Goal: Navigation & Orientation: Find specific page/section

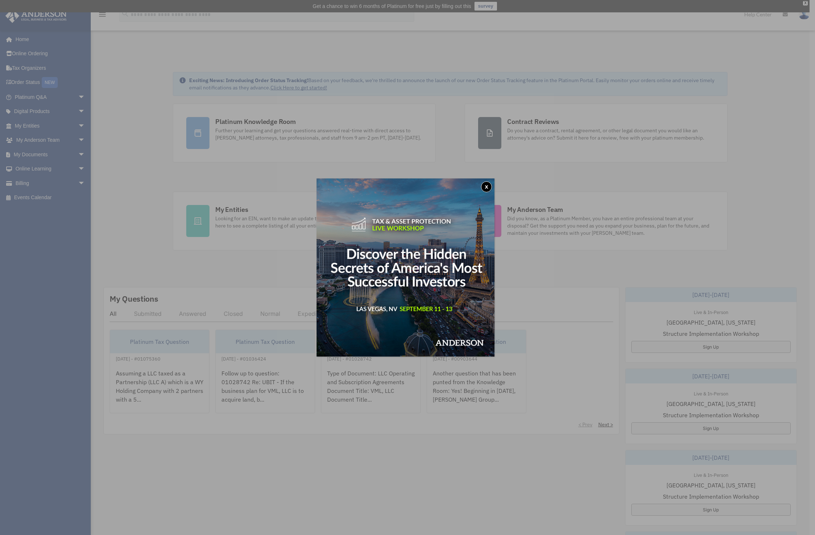
click at [487, 190] on button "x" at bounding box center [486, 186] width 11 height 11
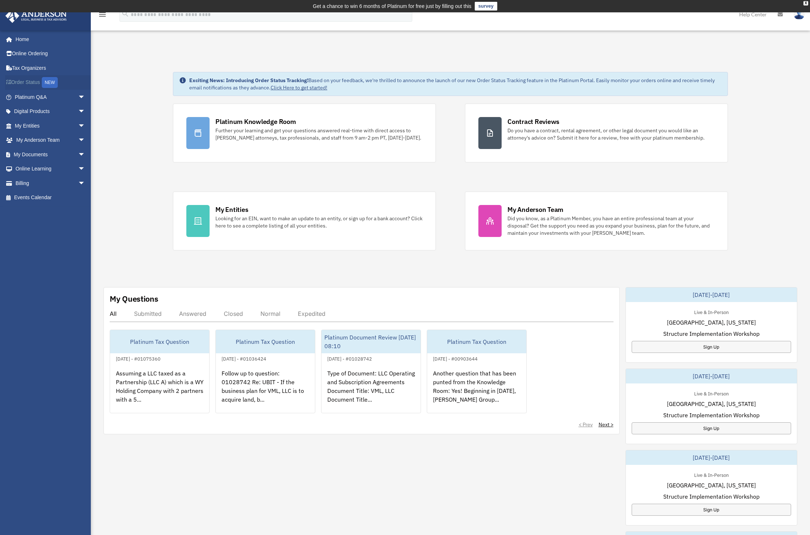
click at [20, 81] on link "Order Status NEW" at bounding box center [50, 82] width 91 height 15
click at [40, 56] on link "Online Ordering" at bounding box center [50, 53] width 91 height 15
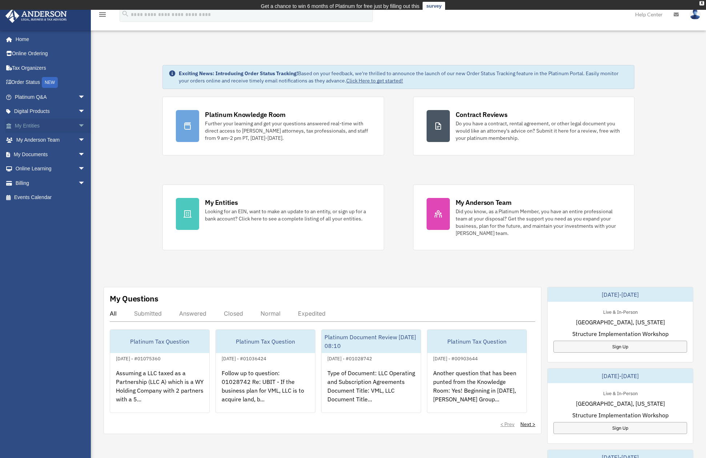
click at [45, 127] on link "My Entities arrow_drop_down" at bounding box center [50, 125] width 91 height 15
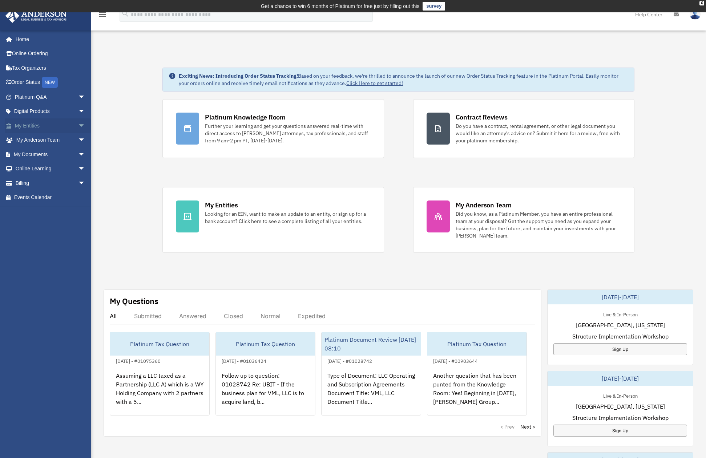
click at [79, 128] on span "arrow_drop_down" at bounding box center [85, 125] width 15 height 15
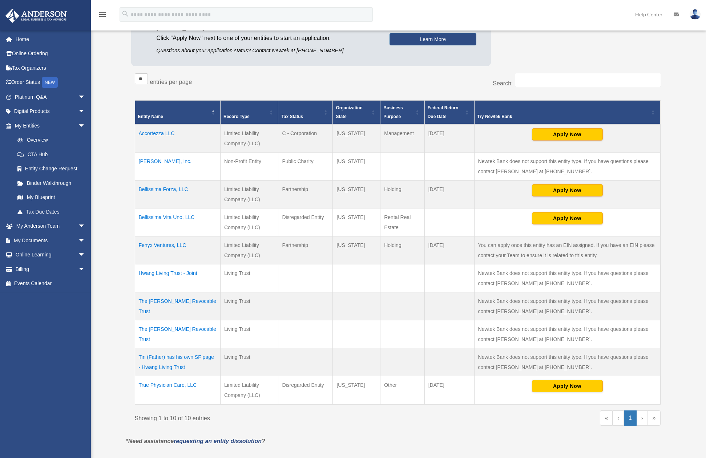
scroll to position [109, 0]
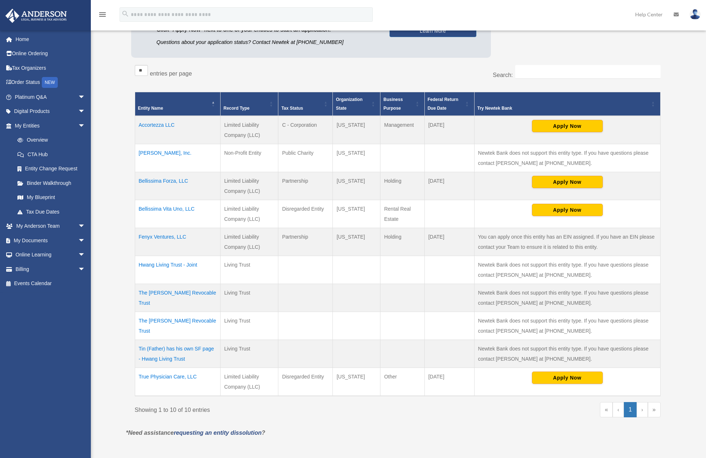
click at [161, 233] on td "Fenyx Ventures, LLC" at bounding box center [177, 242] width 85 height 28
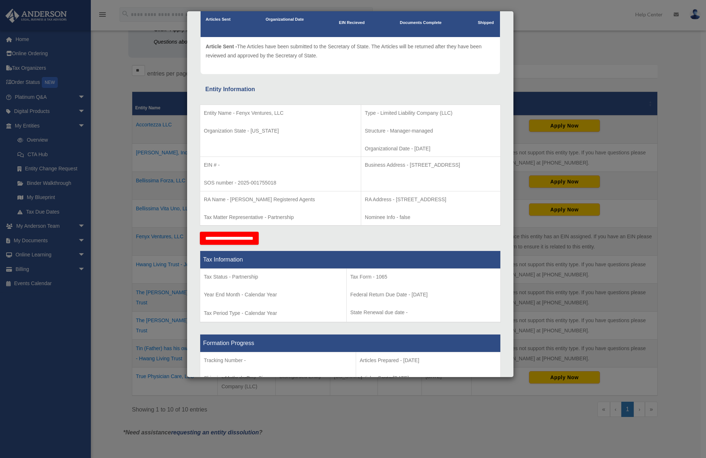
scroll to position [0, 0]
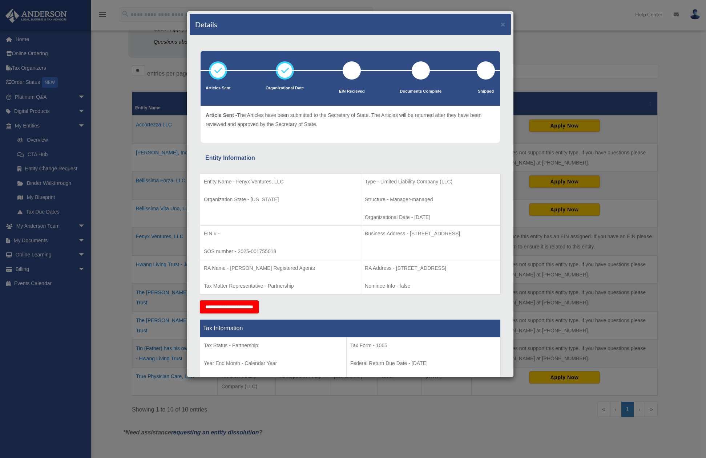
click at [546, 57] on div "Details × Articles Sent Organizational Date" at bounding box center [353, 229] width 706 height 458
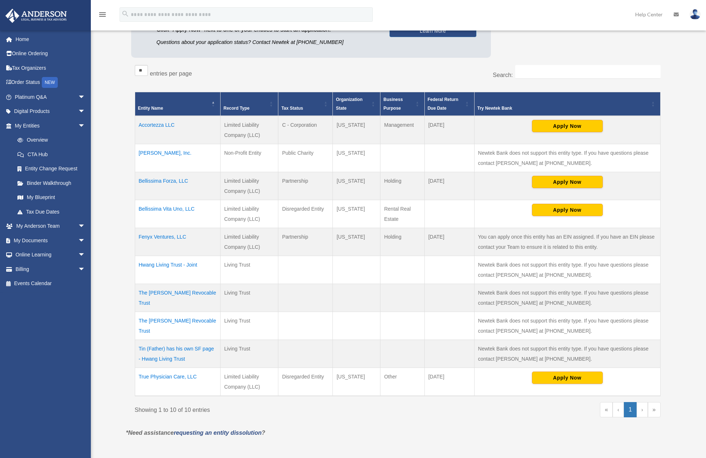
click at [165, 351] on td "Tin (Father) has his own SF page - Hwang Living Trust" at bounding box center [177, 354] width 85 height 28
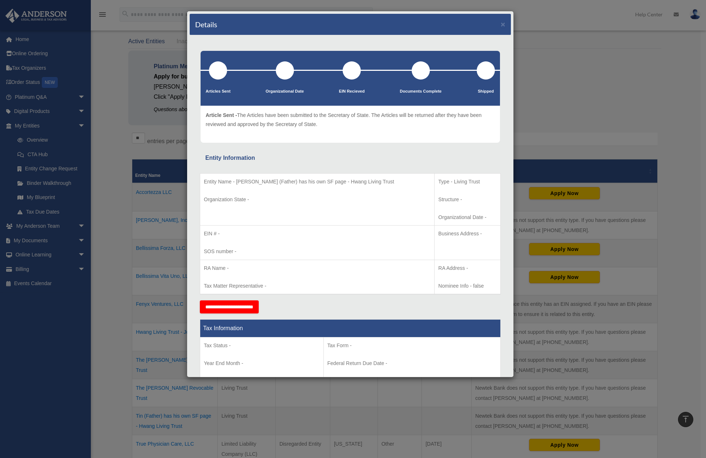
scroll to position [36, 0]
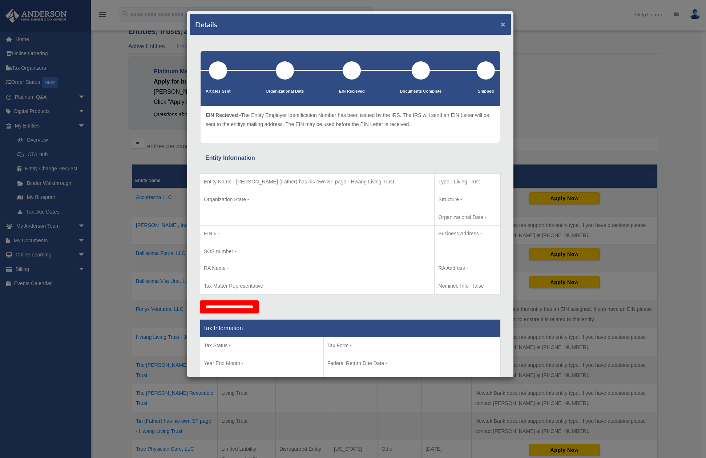
click at [501, 23] on button "×" at bounding box center [503, 24] width 5 height 8
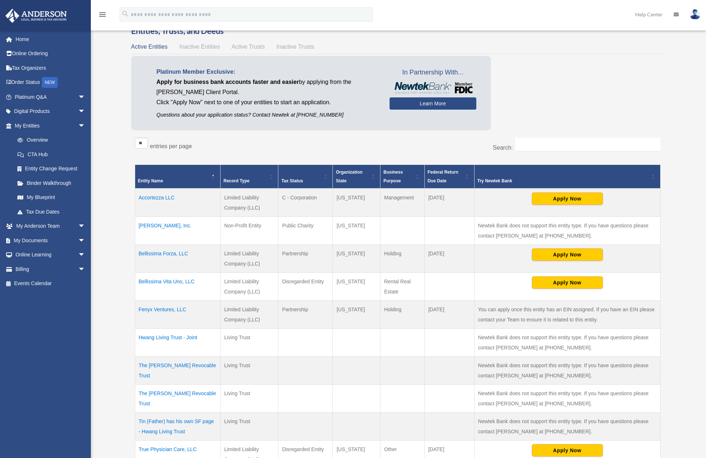
scroll to position [0, 0]
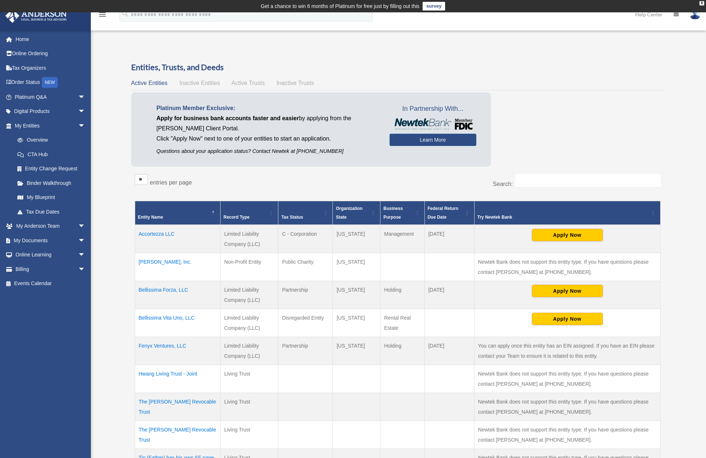
click at [200, 80] on span "Inactive Entities" at bounding box center [199, 83] width 41 height 6
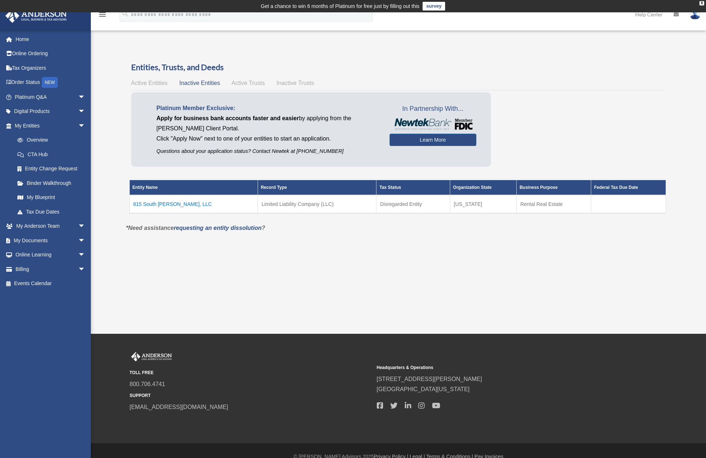
click at [246, 80] on span "Active Trusts" at bounding box center [247, 83] width 33 height 6
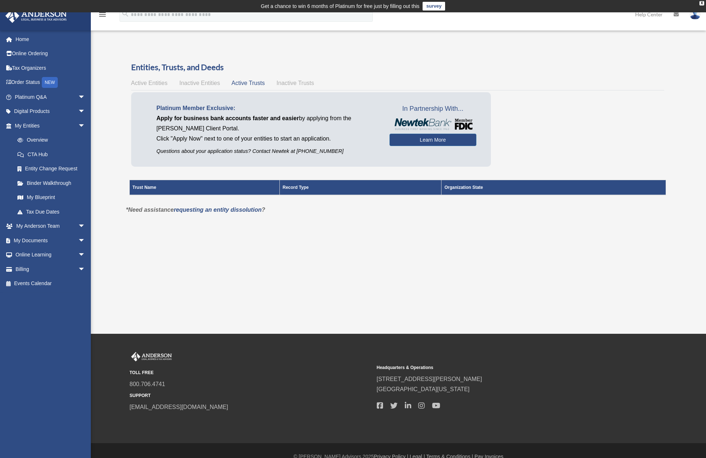
click at [304, 86] on span "Inactive Trusts" at bounding box center [294, 83] width 37 height 6
click at [38, 231] on link "My Anderson Team arrow_drop_down" at bounding box center [50, 226] width 91 height 15
